Goal: Task Accomplishment & Management: Manage account settings

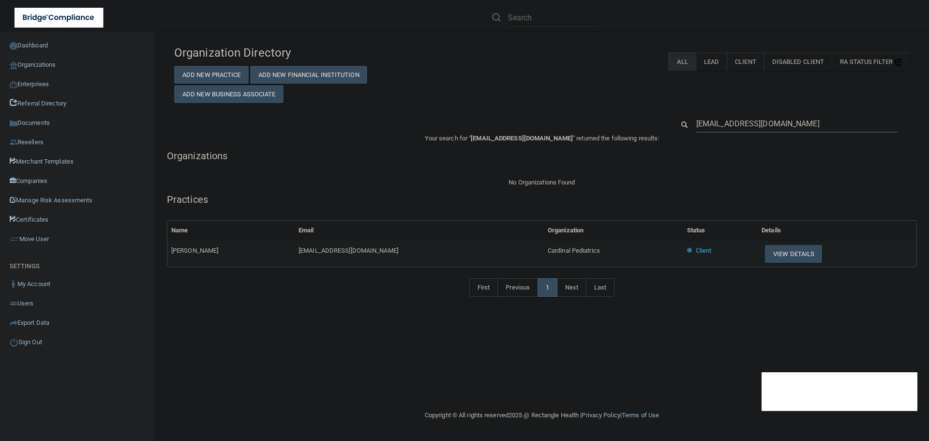
click at [737, 125] on input "athermitus@gmail.com" at bounding box center [797, 124] width 201 height 18
paste input "morgan.3929"
type input "morgan.3929@gmail.com"
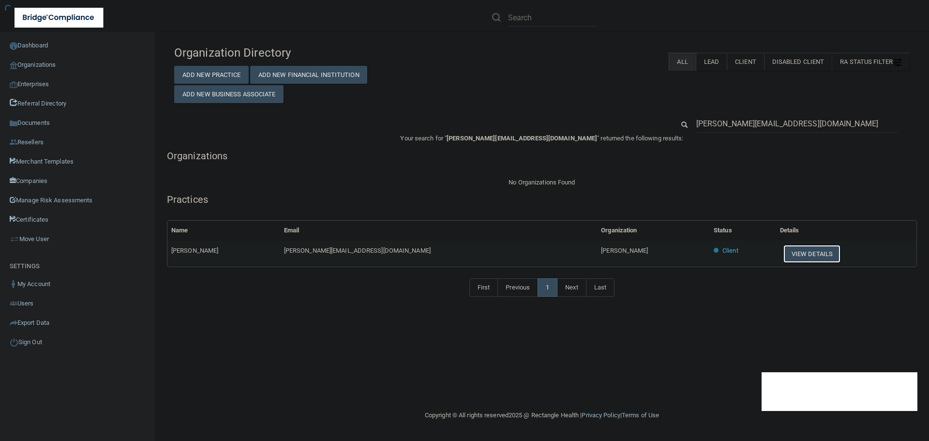
click at [784, 255] on button "View Details" at bounding box center [812, 254] width 57 height 18
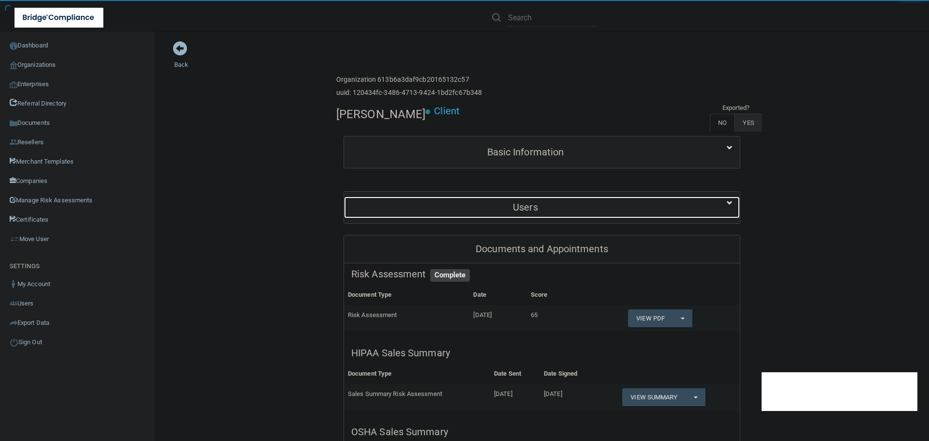
click at [544, 203] on h5 "Users" at bounding box center [525, 207] width 349 height 11
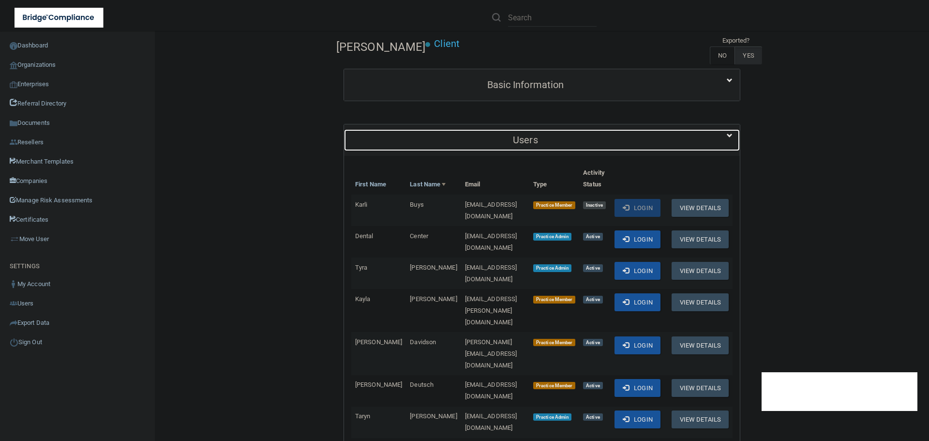
scroll to position [242, 0]
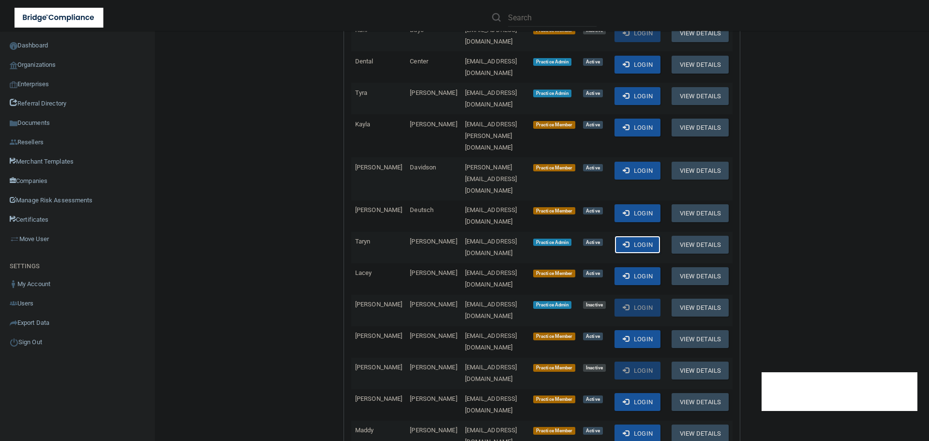
click at [638, 236] on button "Login" at bounding box center [638, 245] width 46 height 18
click at [44, 65] on link "Organizations" at bounding box center [77, 64] width 155 height 19
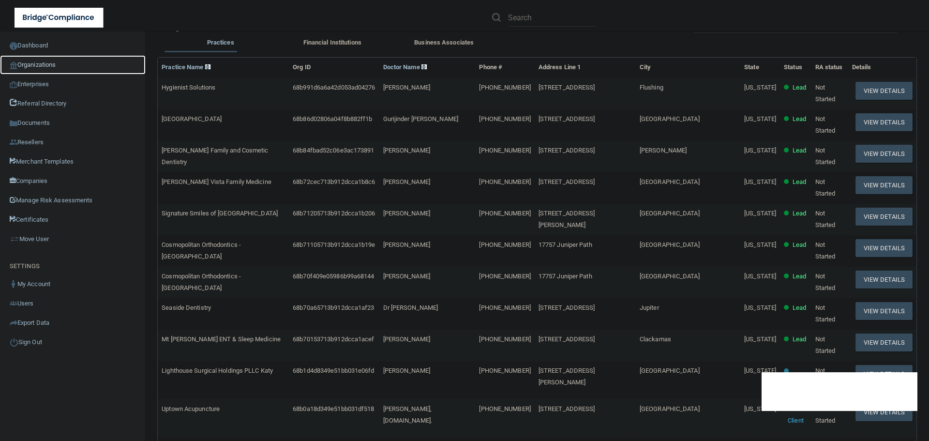
scroll to position [3, 0]
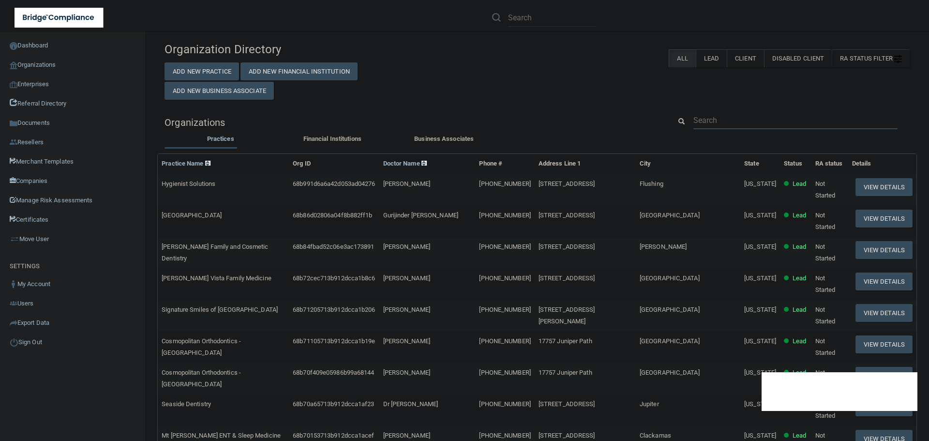
click at [720, 120] on input "text" at bounding box center [796, 120] width 204 height 18
paste input "[EMAIL_ADDRESS][DOMAIN_NAME]"
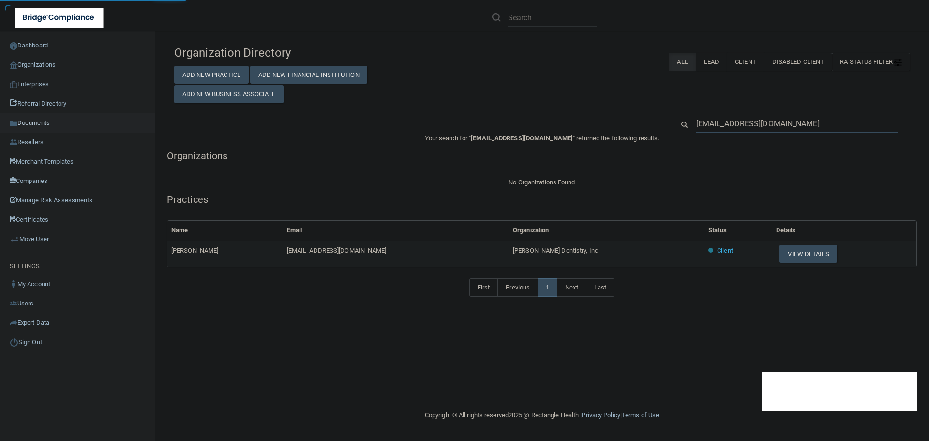
type input "[EMAIL_ADDRESS][DOMAIN_NAME]"
click at [784, 255] on button "View Details" at bounding box center [808, 254] width 57 height 18
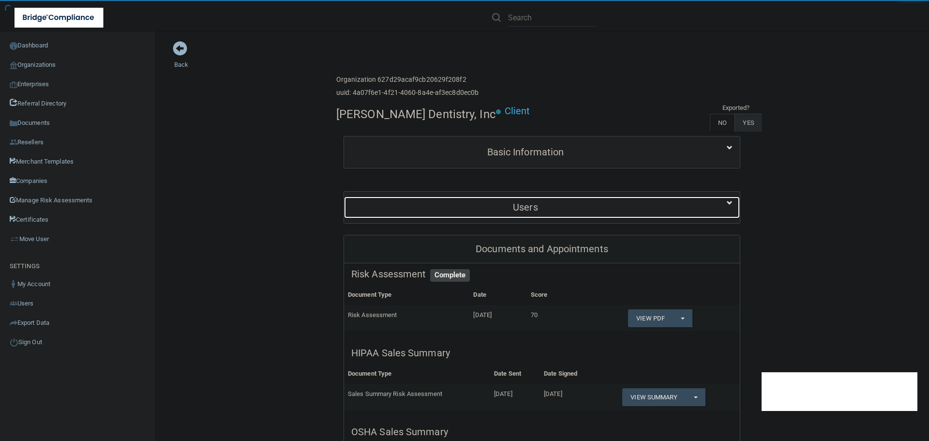
click at [516, 211] on h5 "Users" at bounding box center [525, 207] width 349 height 11
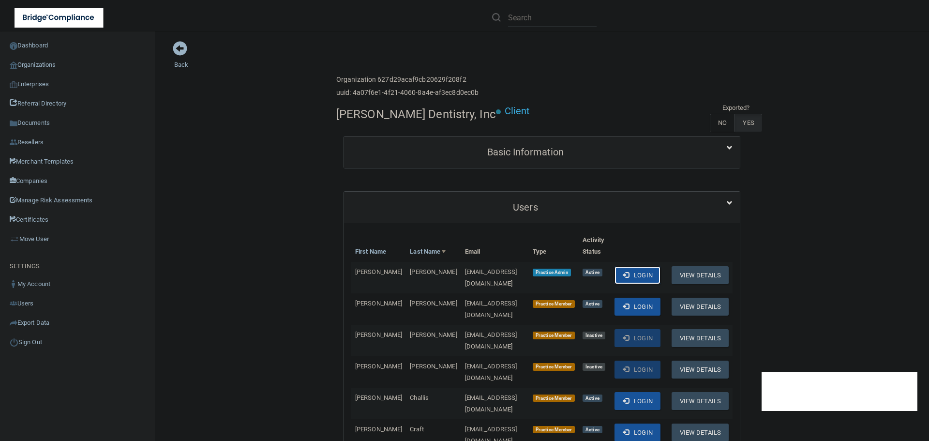
click at [629, 273] on span at bounding box center [626, 275] width 6 height 6
click at [52, 61] on link "Organizations" at bounding box center [77, 64] width 155 height 19
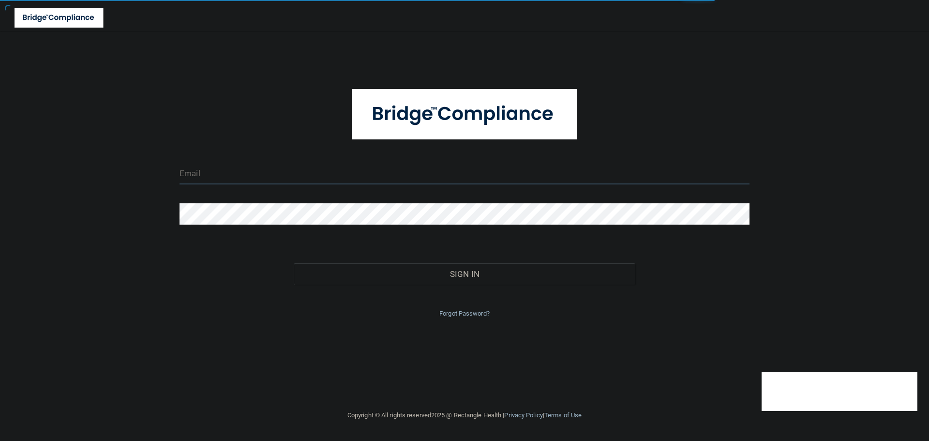
type input "[EMAIL_ADDRESS][DOMAIN_NAME]"
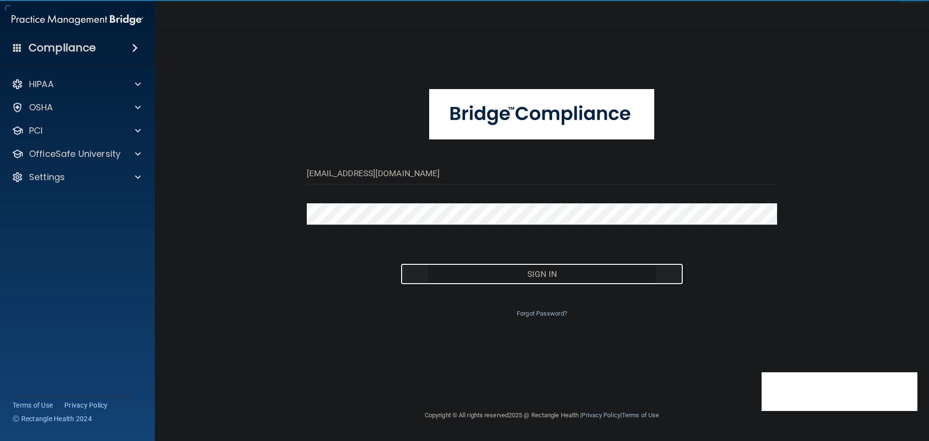
click at [520, 269] on button "Sign In" at bounding box center [542, 273] width 283 height 21
click at [515, 281] on button "Sign In" at bounding box center [542, 273] width 283 height 21
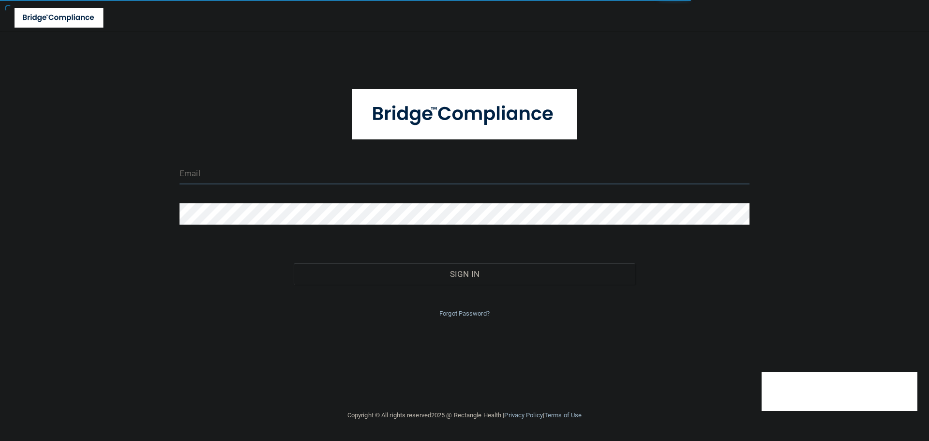
type input "[EMAIL_ADDRESS][DOMAIN_NAME]"
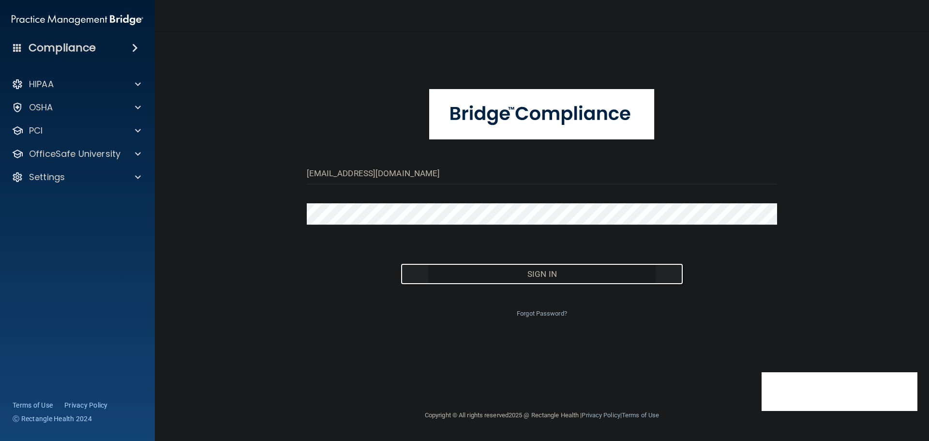
click at [486, 268] on button "Sign In" at bounding box center [542, 273] width 283 height 21
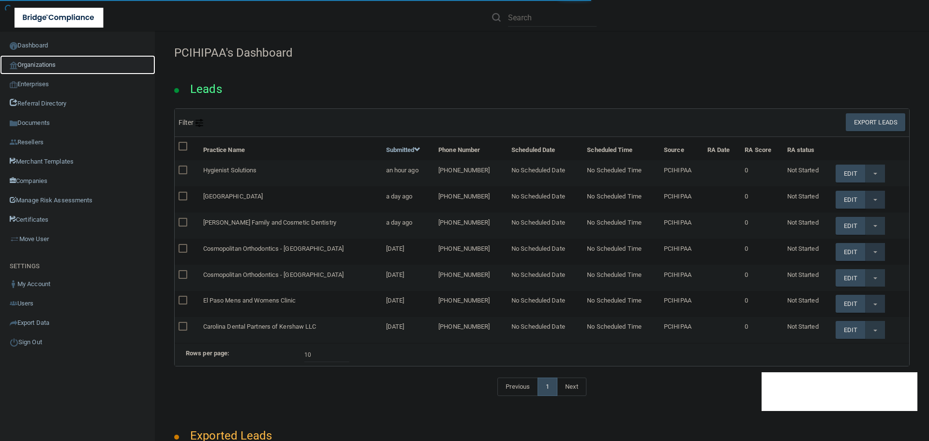
click at [41, 64] on link "Organizations" at bounding box center [77, 64] width 155 height 19
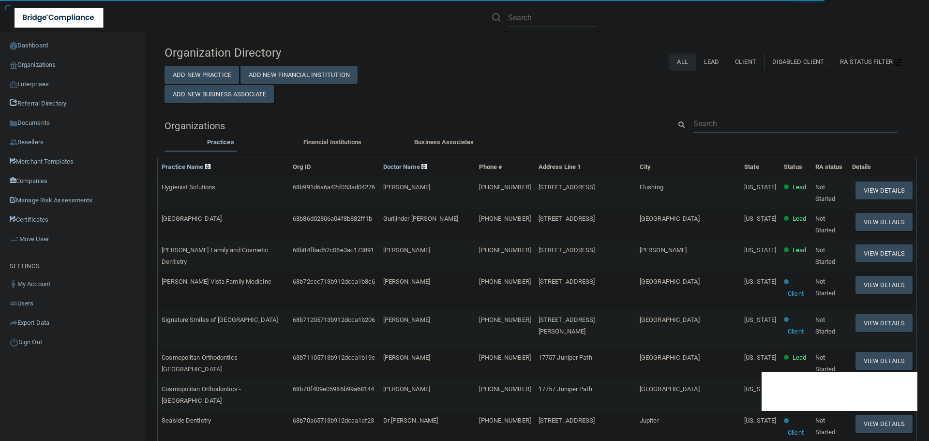
click at [709, 118] on input "text" at bounding box center [796, 124] width 204 height 18
paste input "athermitus@gmail.com"
type input "athermitus@gmail.com"
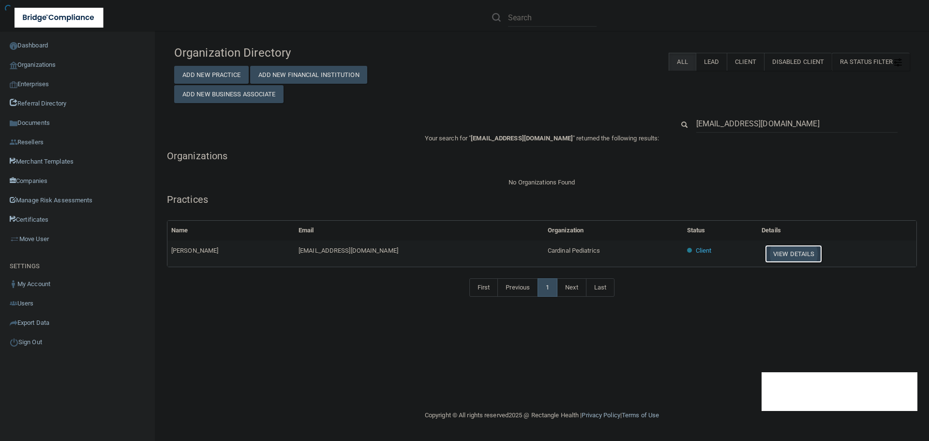
click at [780, 255] on button "View Details" at bounding box center [793, 254] width 57 height 18
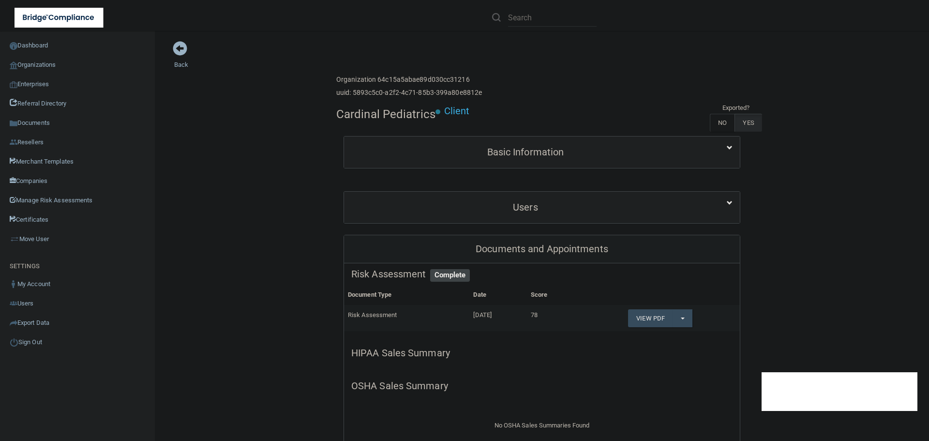
click at [423, 196] on div "Users" at bounding box center [542, 207] width 396 height 31
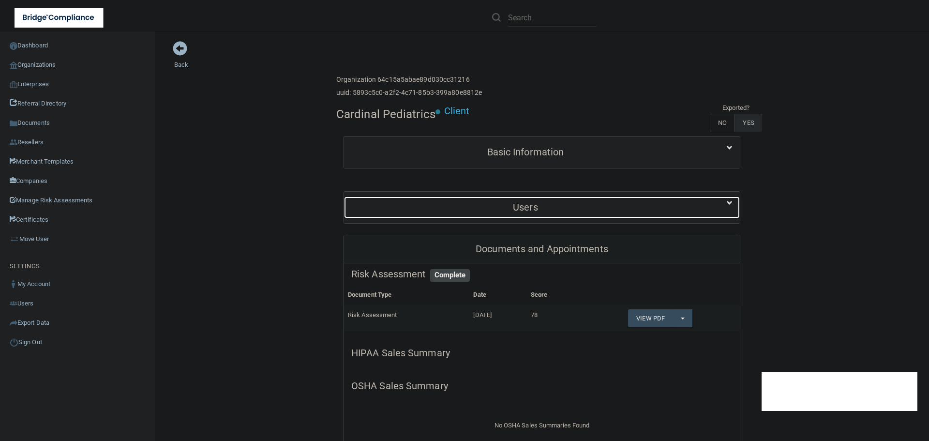
click at [523, 215] on div "Users" at bounding box center [525, 208] width 363 height 22
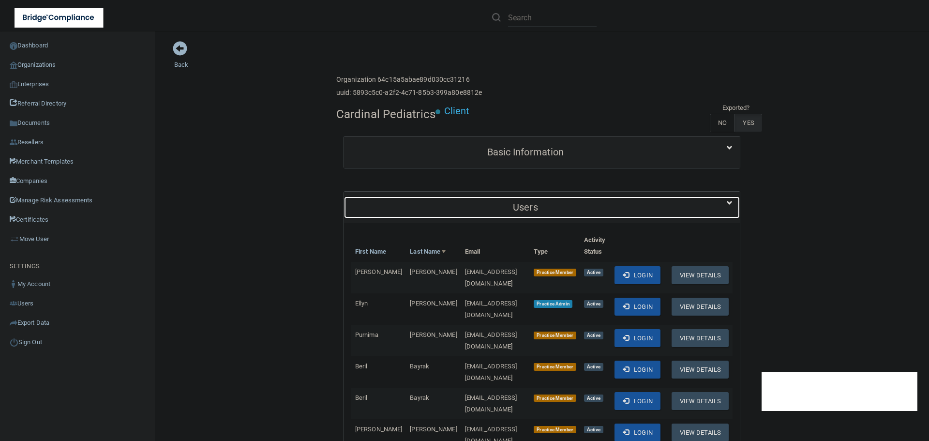
scroll to position [145, 0]
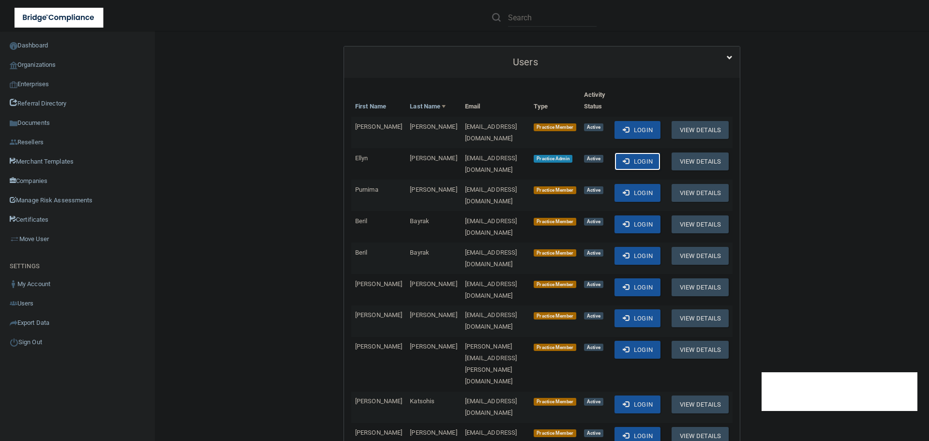
click at [641, 157] on button "Login" at bounding box center [638, 161] width 46 height 18
click at [45, 61] on link "Organizations" at bounding box center [77, 64] width 155 height 19
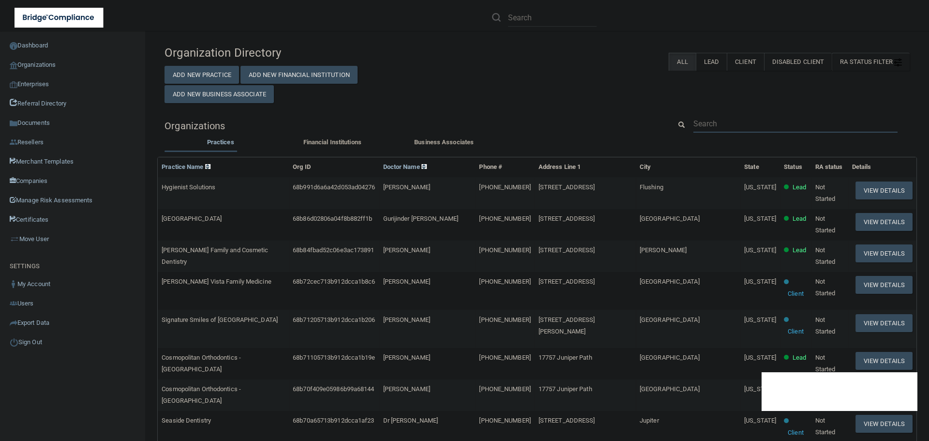
click at [742, 119] on input "text" at bounding box center [796, 124] width 204 height 18
paste input "jessiann4@hotmail.com"
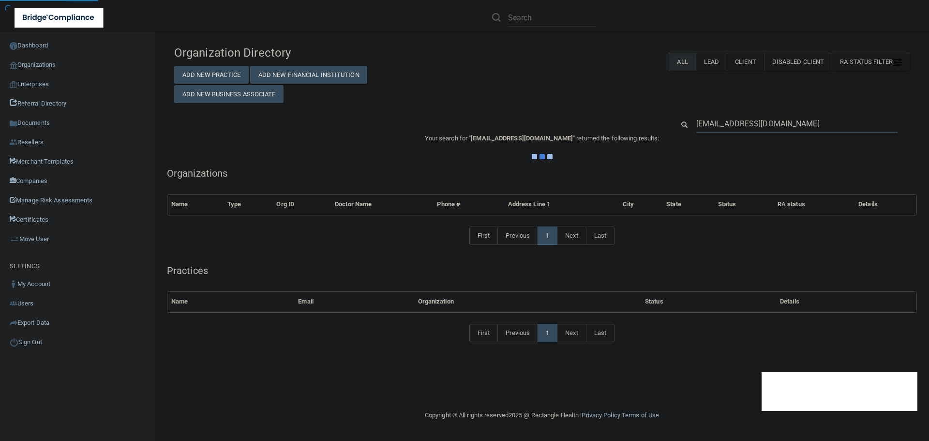
type input "jessiann4@hotmail.com"
click at [605, 98] on div "Organization Directory Add New Practice Add New Financial Institution Add New B…" at bounding box center [542, 72] width 750 height 62
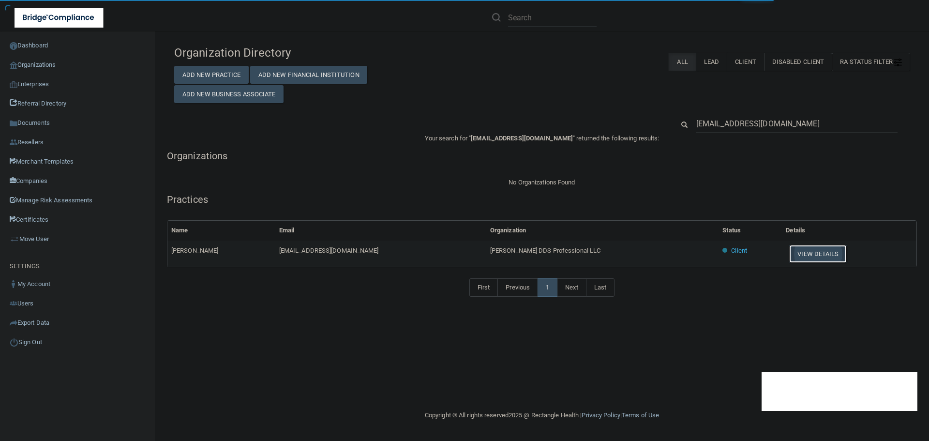
click at [799, 250] on button "View Details" at bounding box center [817, 254] width 57 height 18
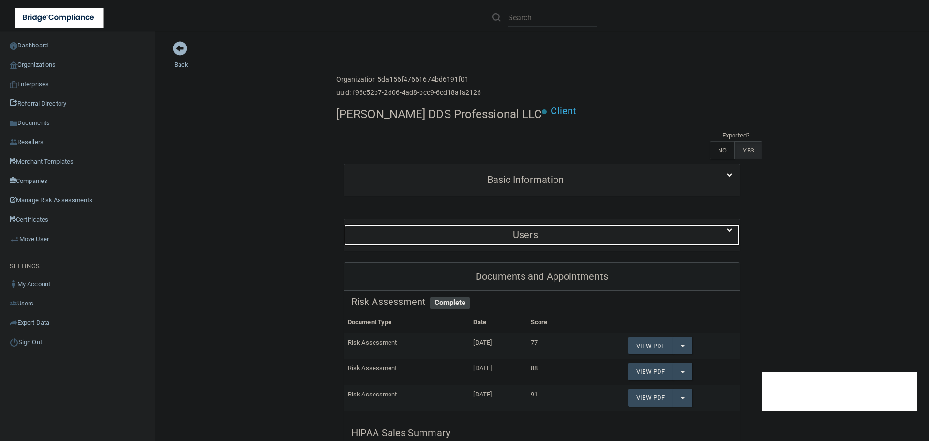
click at [482, 241] on div "Users" at bounding box center [525, 235] width 363 height 22
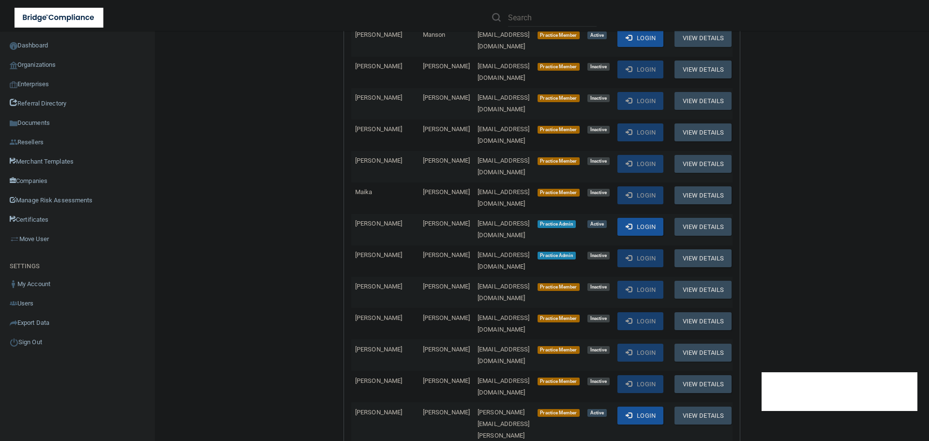
scroll to position [532, 0]
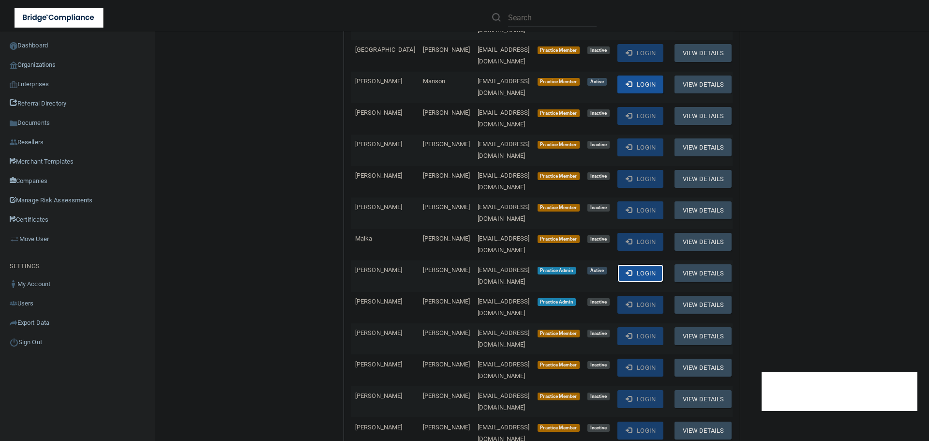
click at [628, 264] on button "Login" at bounding box center [641, 273] width 46 height 18
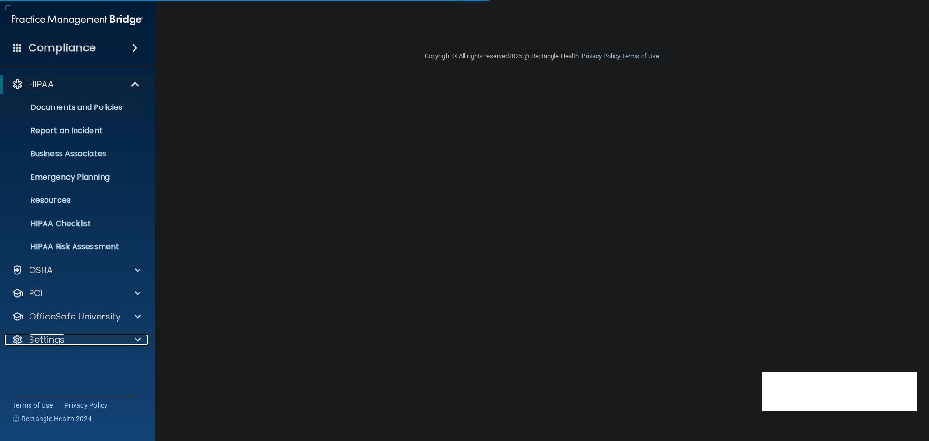
click at [136, 339] on span at bounding box center [138, 340] width 6 height 12
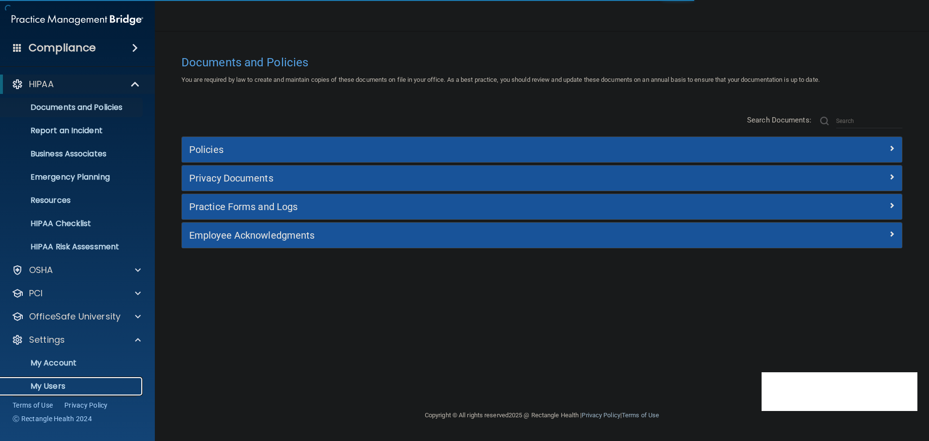
click at [45, 385] on p "My Users" at bounding box center [72, 386] width 132 height 10
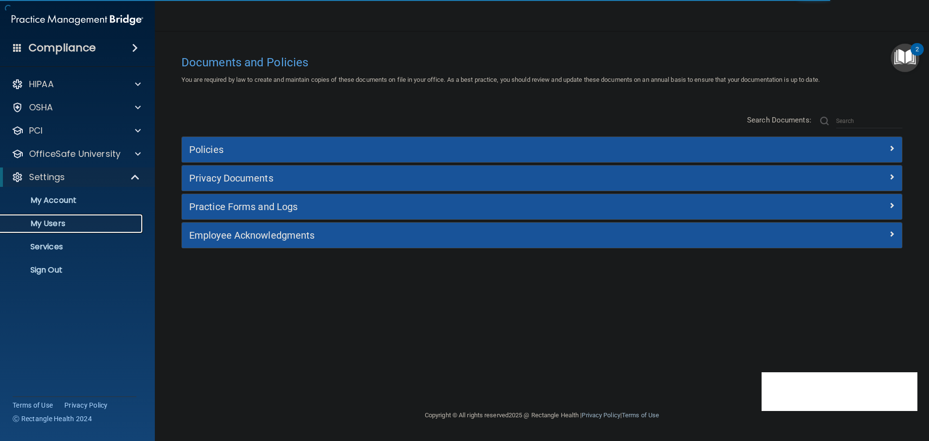
select select "20"
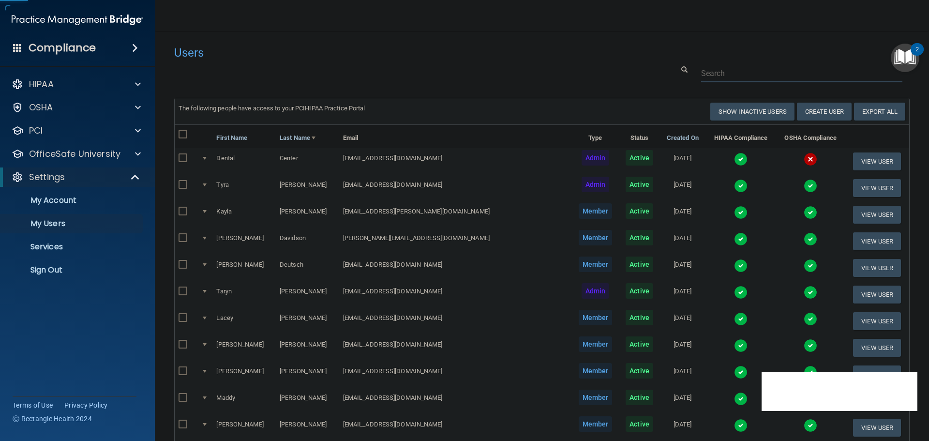
click at [716, 68] on input "text" at bounding box center [801, 73] width 201 height 18
paste input "morgan.3929@gmail.com"
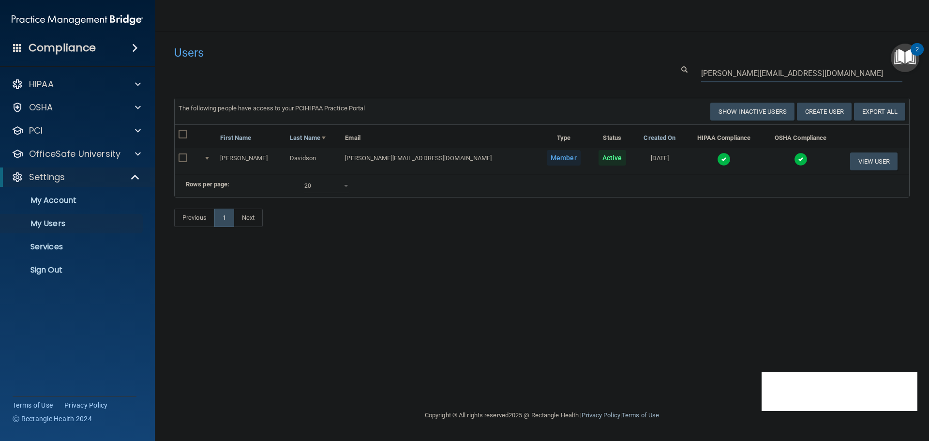
type input "morgan.3929@gmail.com"
click at [717, 162] on img at bounding box center [724, 159] width 14 height 14
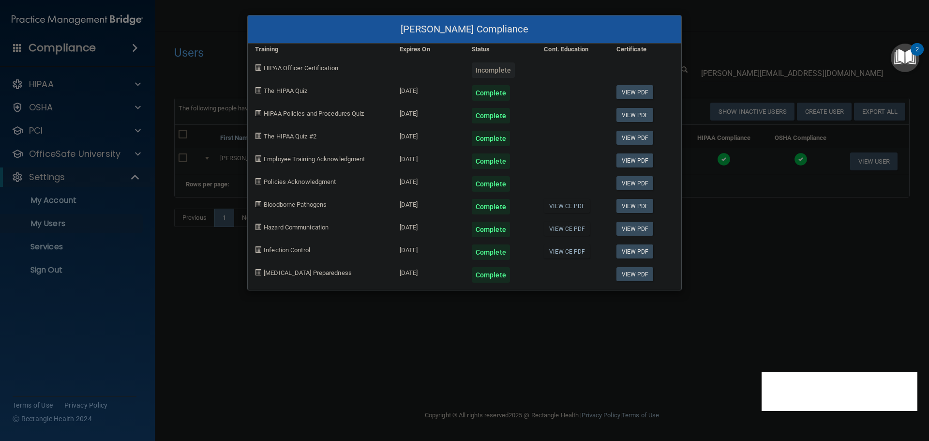
click at [738, 274] on div "Morgan Davidson's Compliance Training Expires On Status Cont. Education Certifi…" at bounding box center [464, 220] width 929 height 441
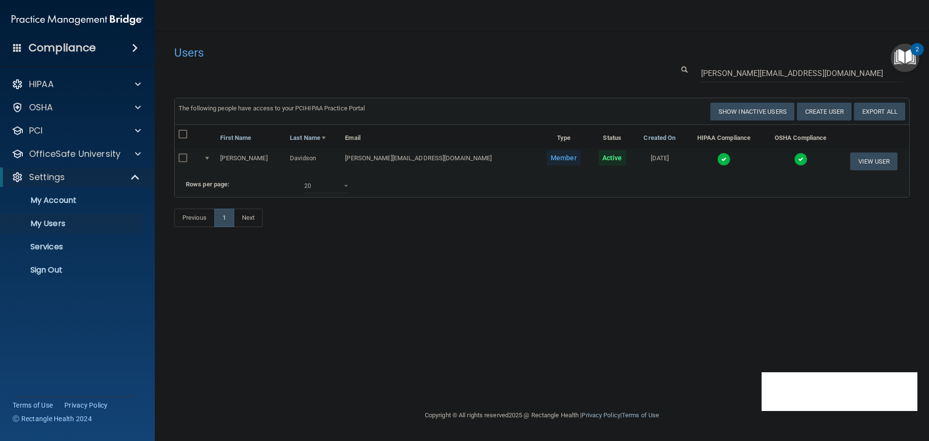
click at [717, 157] on img at bounding box center [724, 159] width 14 height 14
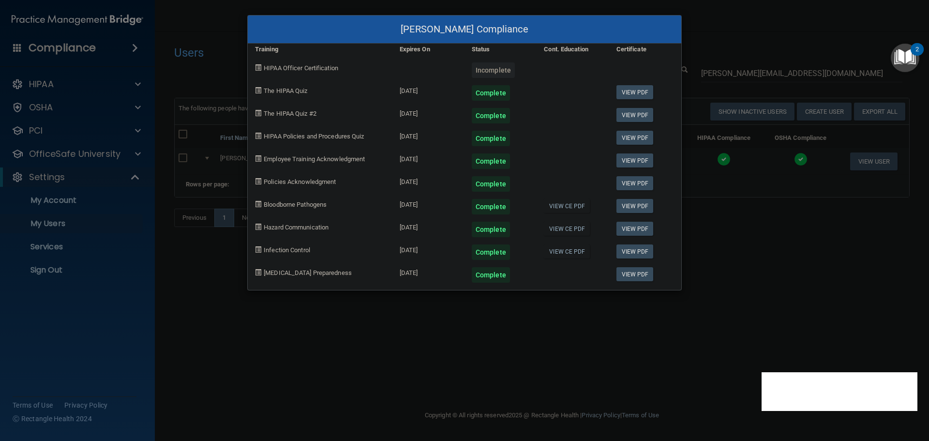
click at [387, 303] on div "Morgan Davidson's Compliance Training Expires On Status Cont. Education Certifi…" at bounding box center [464, 220] width 929 height 441
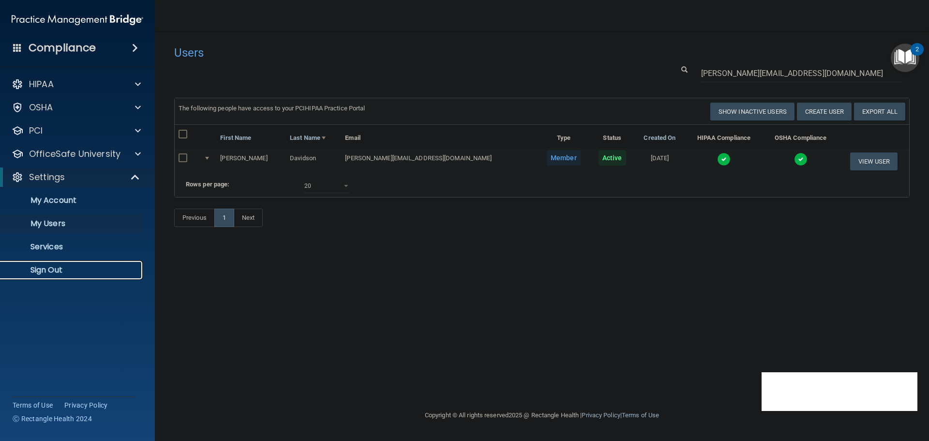
click at [64, 275] on link "Sign Out" at bounding box center [66, 269] width 152 height 19
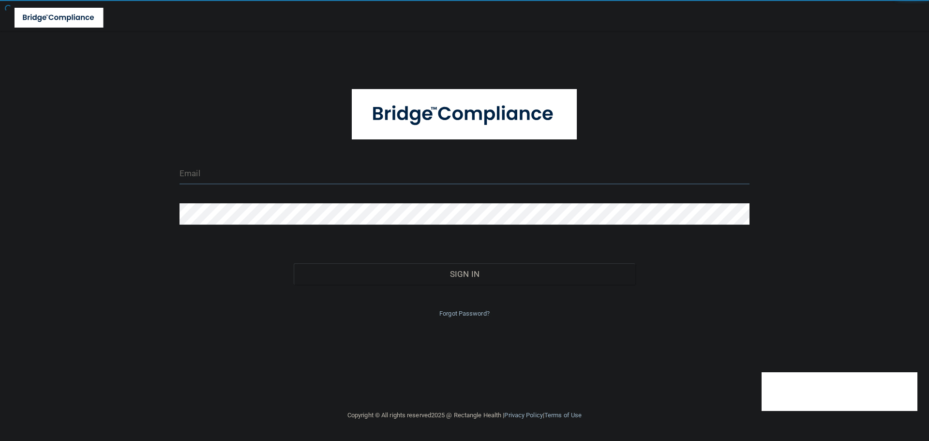
type input "[EMAIL_ADDRESS][DOMAIN_NAME]"
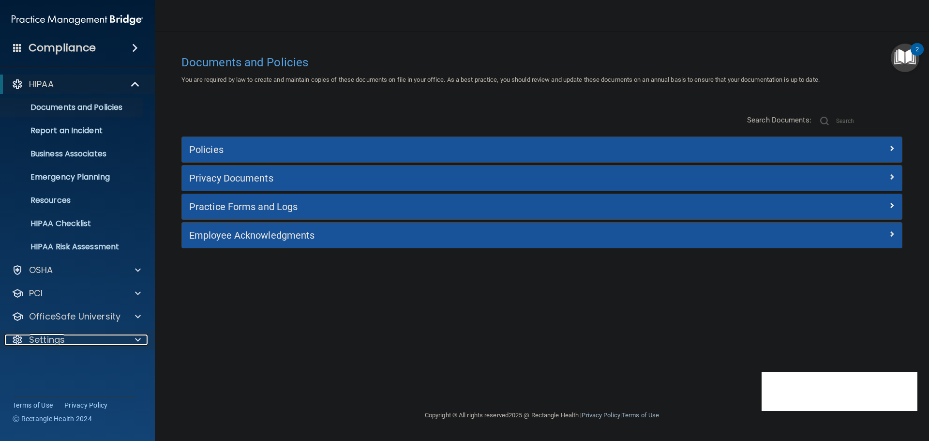
click at [133, 335] on div at bounding box center [136, 340] width 24 height 12
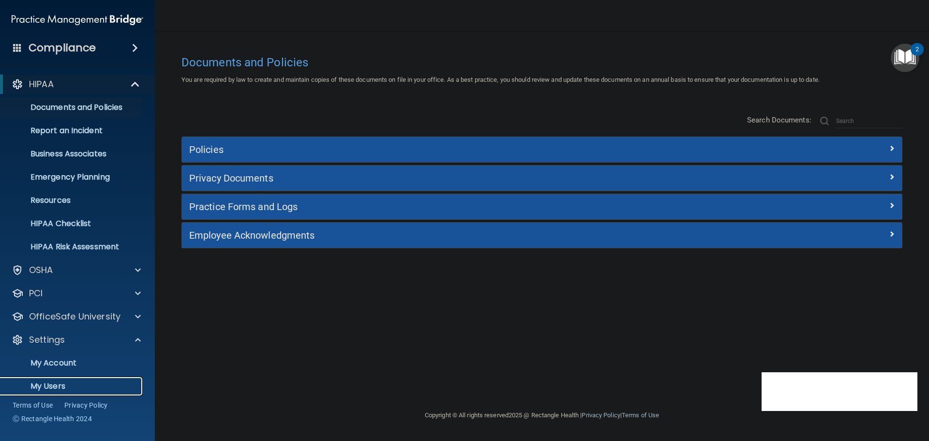
click at [58, 382] on p "My Users" at bounding box center [72, 386] width 132 height 10
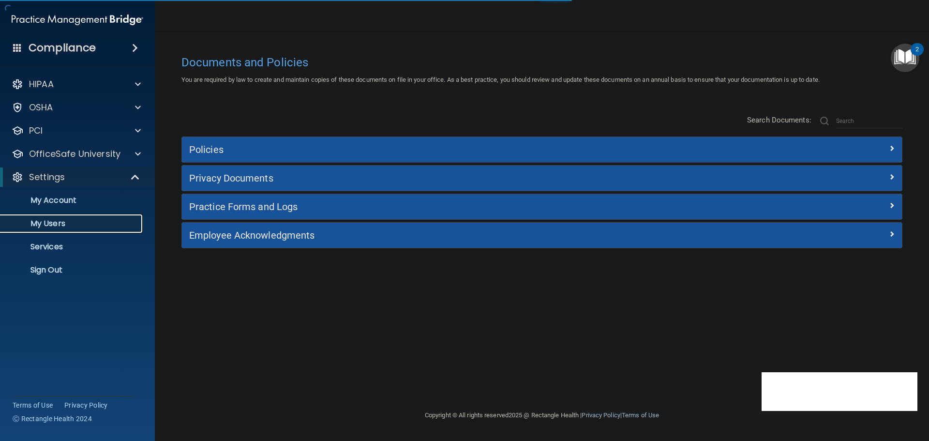
select select "20"
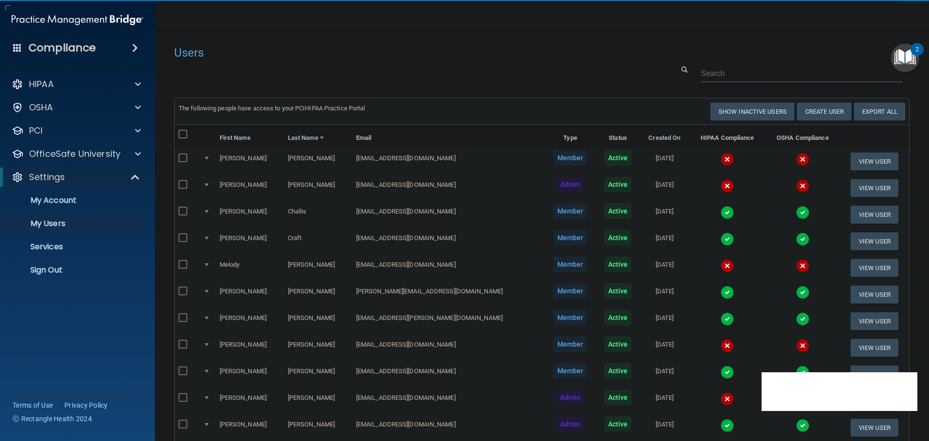
click at [721, 69] on input "text" at bounding box center [801, 73] width 201 height 18
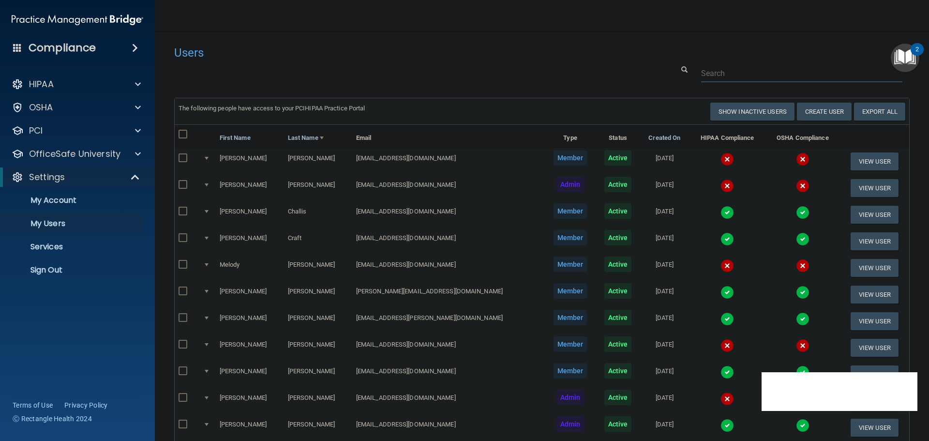
paste input "[EMAIL_ADDRESS][DOMAIN_NAME]"
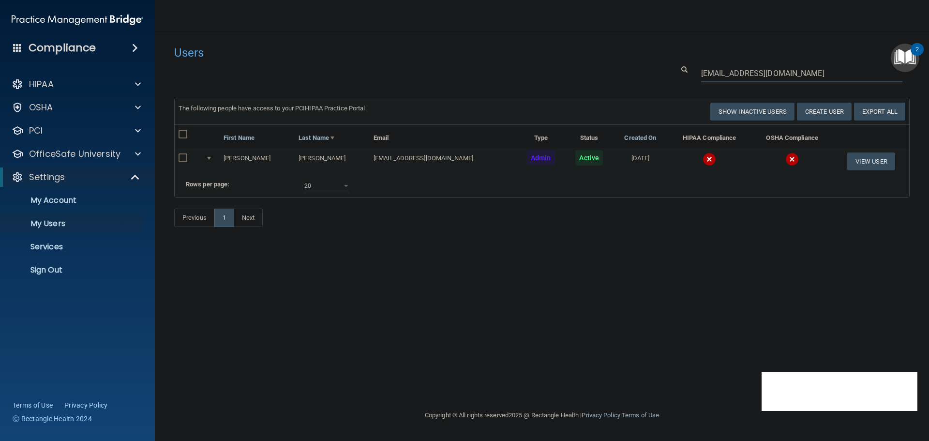
type input "[EMAIL_ADDRESS][DOMAIN_NAME]"
click at [703, 160] on img at bounding box center [710, 159] width 14 height 14
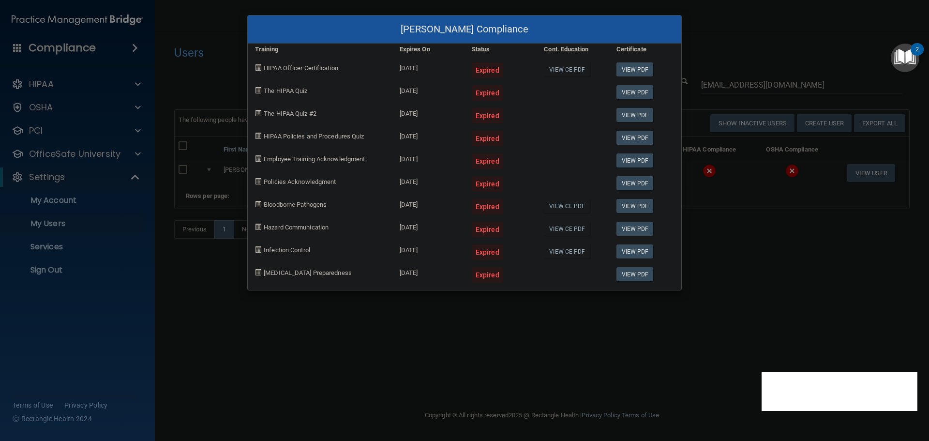
click at [713, 251] on div "[PERSON_NAME] Compliance Training Expires On Status Cont. Education Certificate…" at bounding box center [464, 220] width 929 height 441
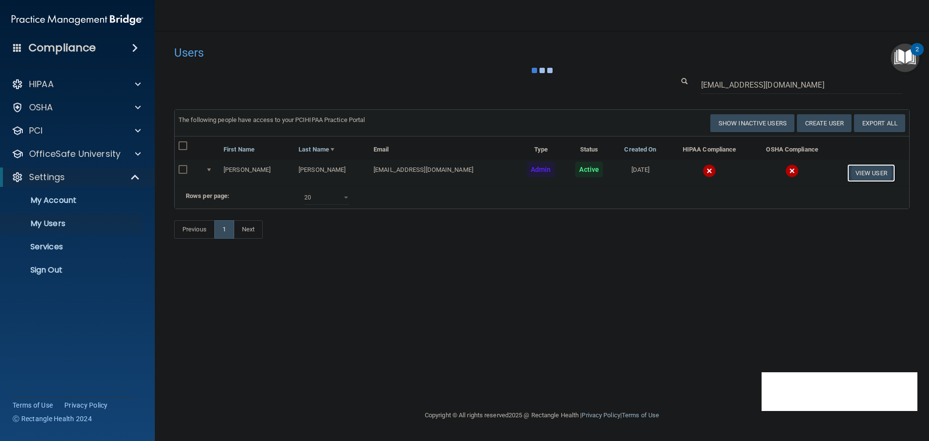
click at [855, 174] on button "View User" at bounding box center [872, 173] width 48 height 18
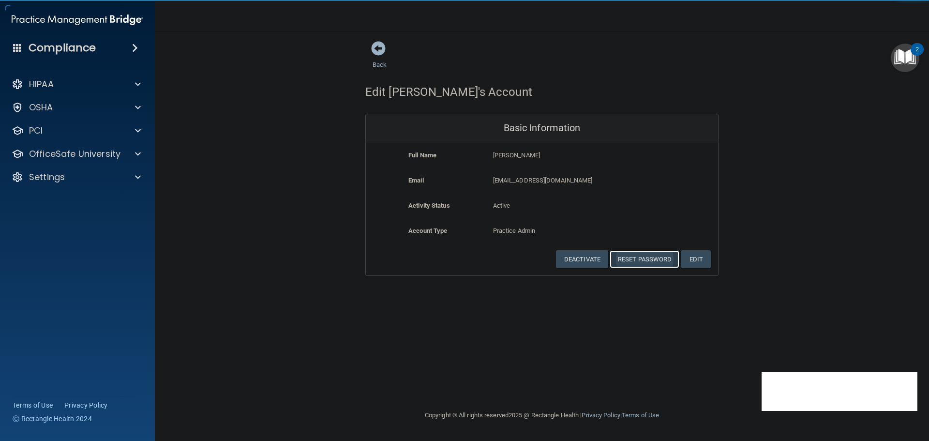
click at [640, 253] on button "Reset Password" at bounding box center [645, 259] width 70 height 18
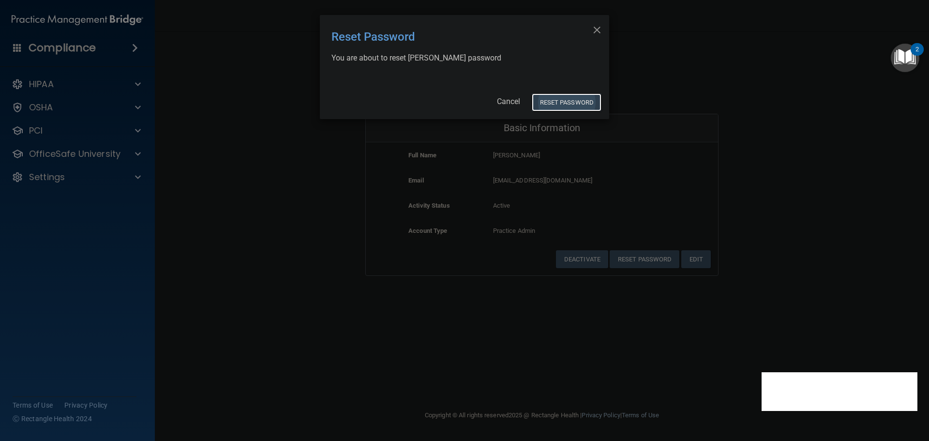
click at [563, 103] on button "Reset Password" at bounding box center [567, 102] width 70 height 18
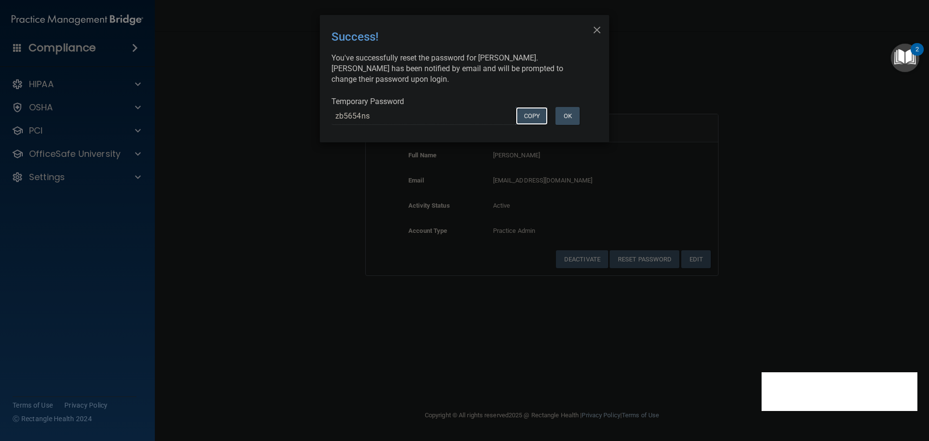
click at [526, 119] on button "COPY" at bounding box center [532, 116] width 32 height 18
click at [305, 191] on div "× Close Success! You've successfully reset the password for [PERSON_NAME]. [PER…" at bounding box center [464, 220] width 929 height 441
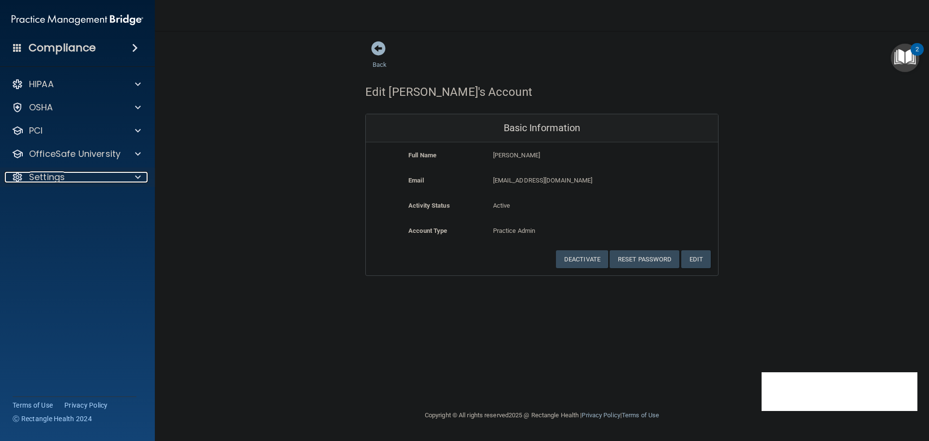
click at [125, 176] on div at bounding box center [136, 177] width 24 height 12
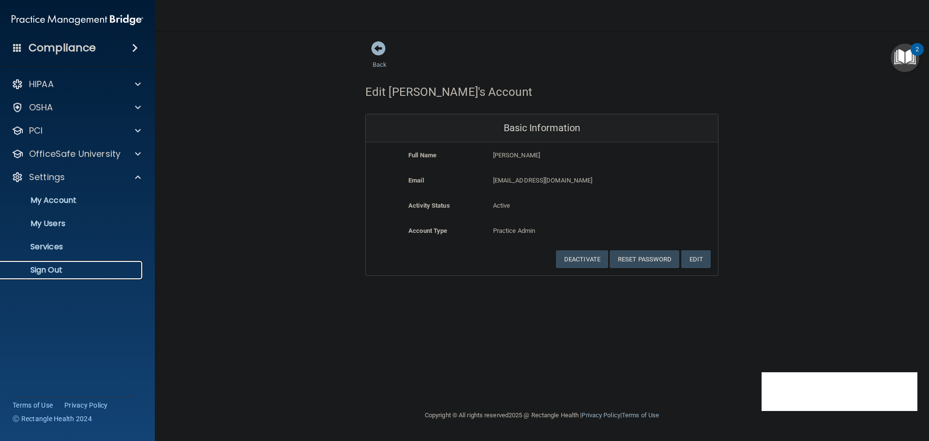
click at [56, 278] on link "Sign Out" at bounding box center [66, 269] width 152 height 19
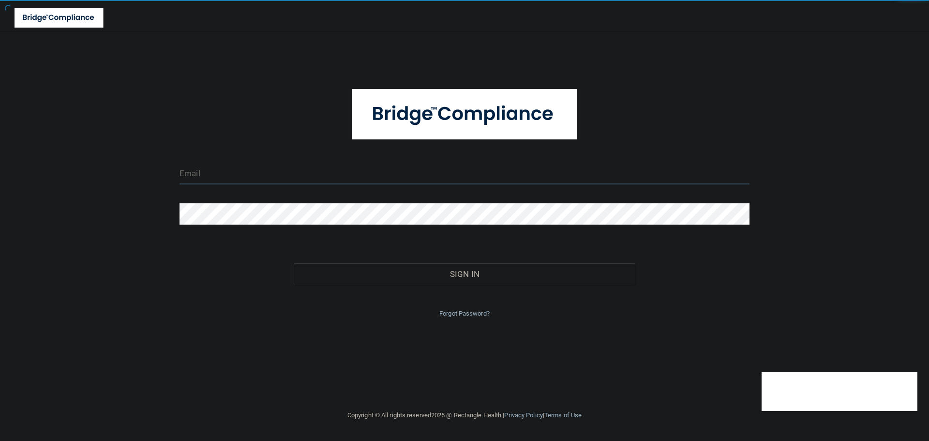
type input "[EMAIL_ADDRESS][DOMAIN_NAME]"
